Goal: Find specific page/section: Find specific page/section

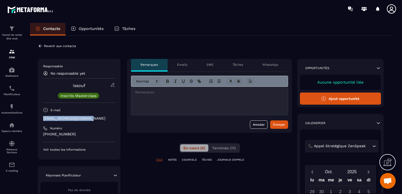
drag, startPoint x: 94, startPoint y: 118, endPoint x: 43, endPoint y: 118, distance: 50.6
click at [43, 118] on p "[EMAIL_ADDRESS][DOMAIN_NAME]" at bounding box center [79, 118] width 72 height 5
copy p "[EMAIL_ADDRESS][DOMAIN_NAME]"
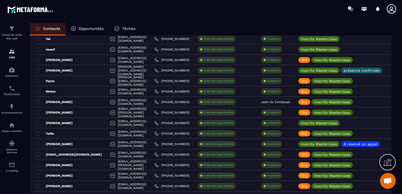
scroll to position [869, 0]
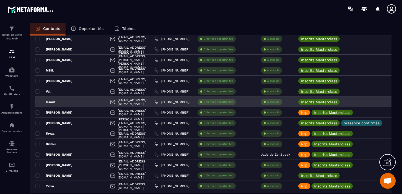
click at [345, 102] on icon at bounding box center [344, 102] width 2 height 2
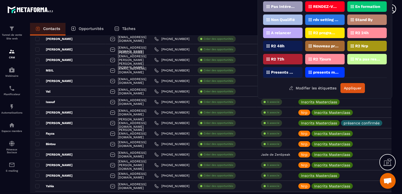
scroll to position [34, 0]
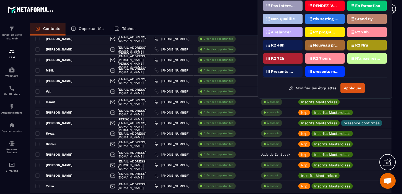
click at [283, 70] on p "Presents Masterclass" at bounding box center [284, 72] width 26 height 4
click at [358, 88] on button "Appliquer" at bounding box center [353, 88] width 24 height 10
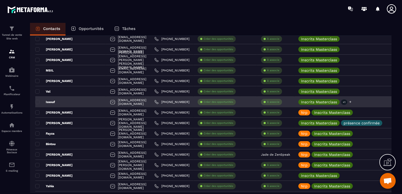
scroll to position [843, 0]
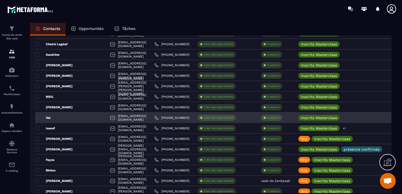
click at [132, 117] on div "[EMAIL_ADDRESS][DOMAIN_NAME]" at bounding box center [128, 118] width 44 height 11
click at [82, 117] on div "Val" at bounding box center [70, 118] width 71 height 11
